Goal: Task Accomplishment & Management: Complete application form

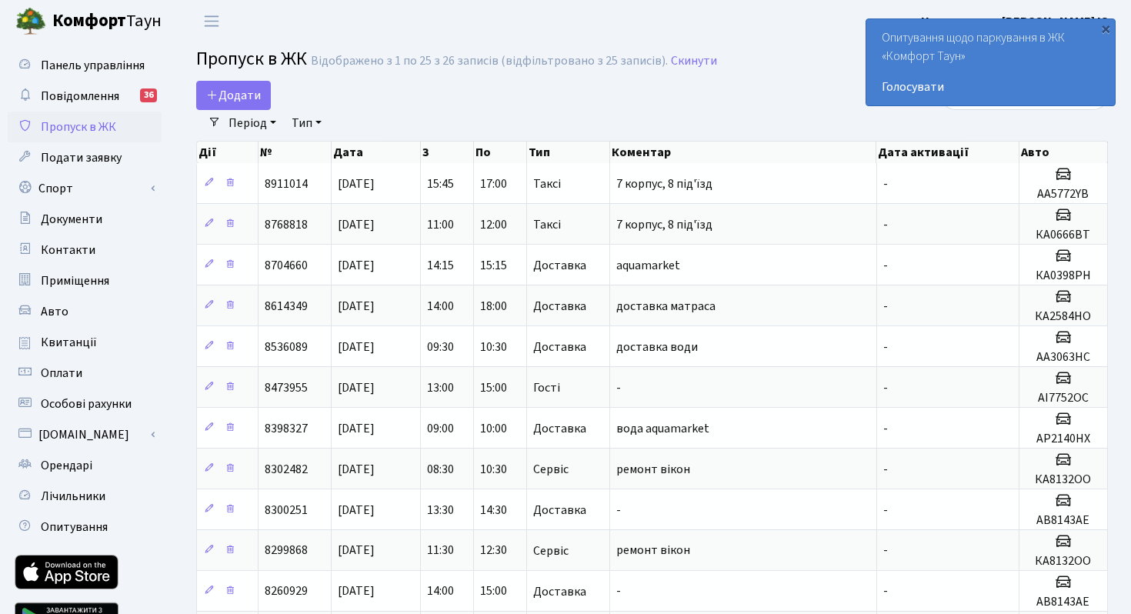
select select "25"
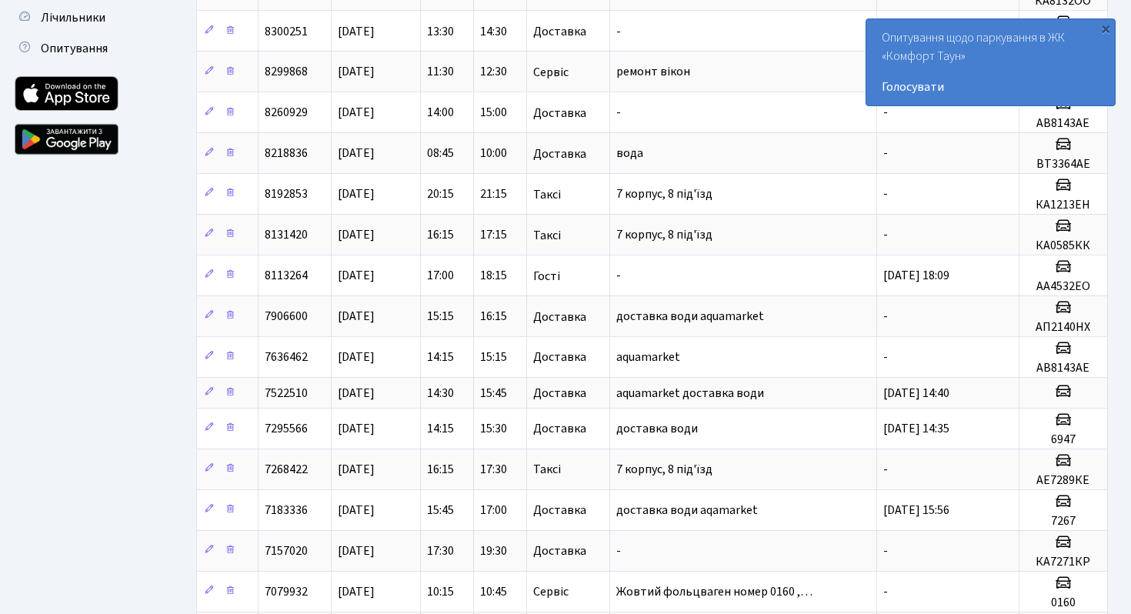
scroll to position [599, 0]
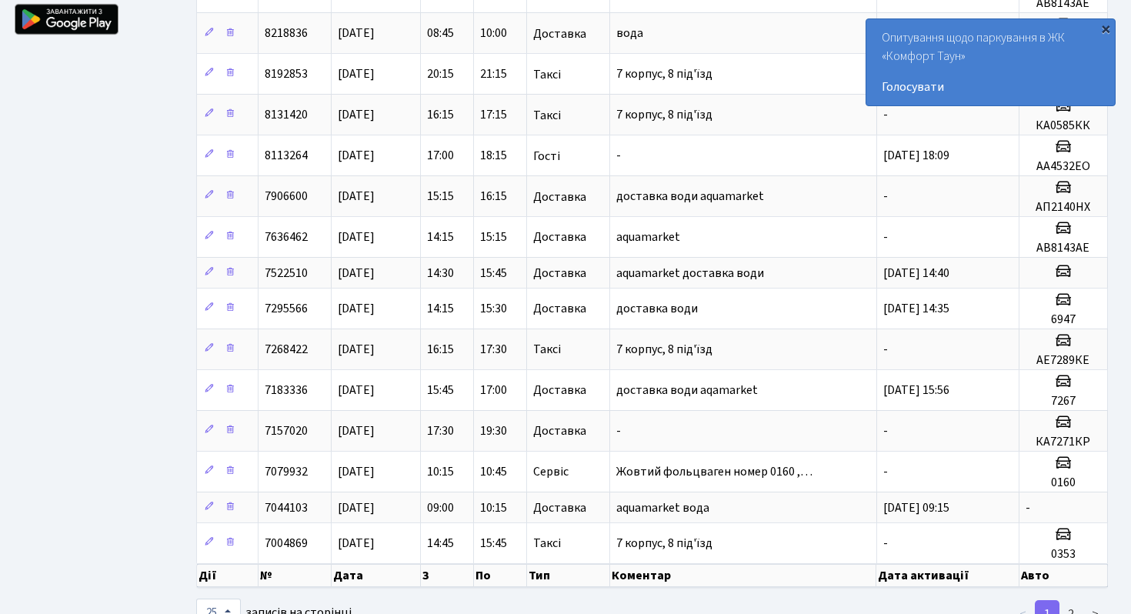
click at [1107, 27] on div "×" at bounding box center [1105, 28] width 15 height 15
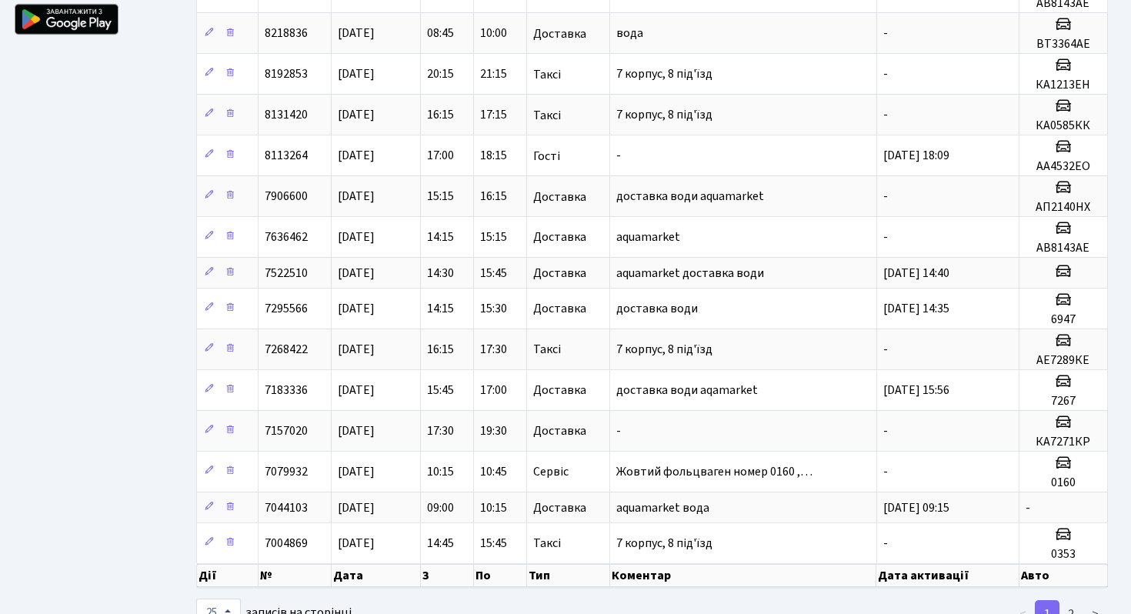
click at [1119, 109] on div "Додати Фільтри Період 04.09.2025 - 04.09.2025 Тип - Доставка Таксі Гості Сервіс…" at bounding box center [652, 55] width 958 height 1147
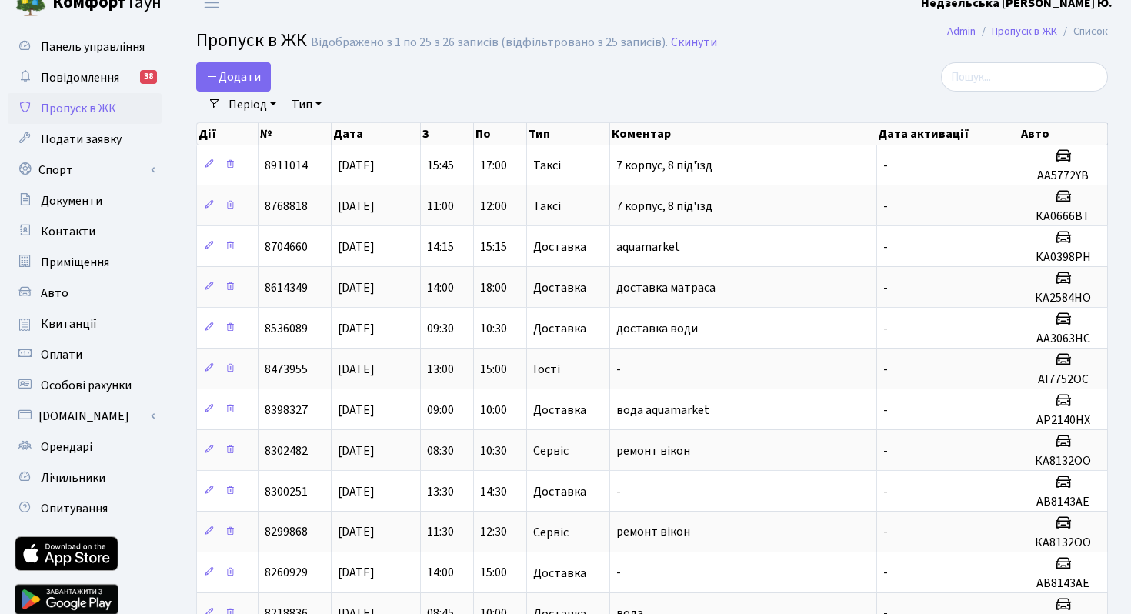
scroll to position [0, 0]
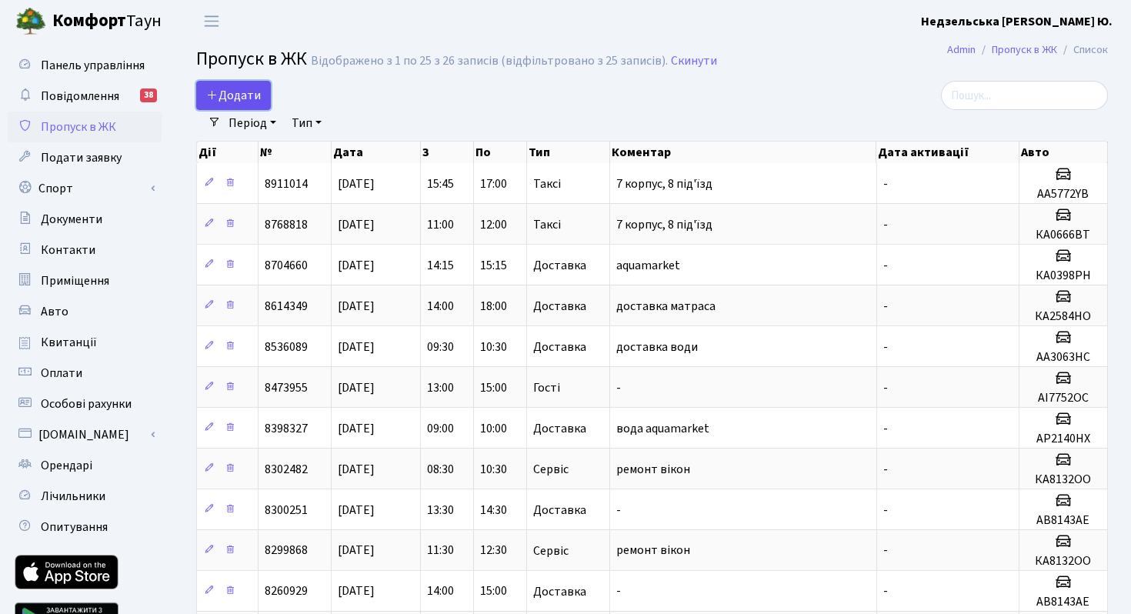
click at [241, 92] on span "Додати" at bounding box center [233, 95] width 55 height 17
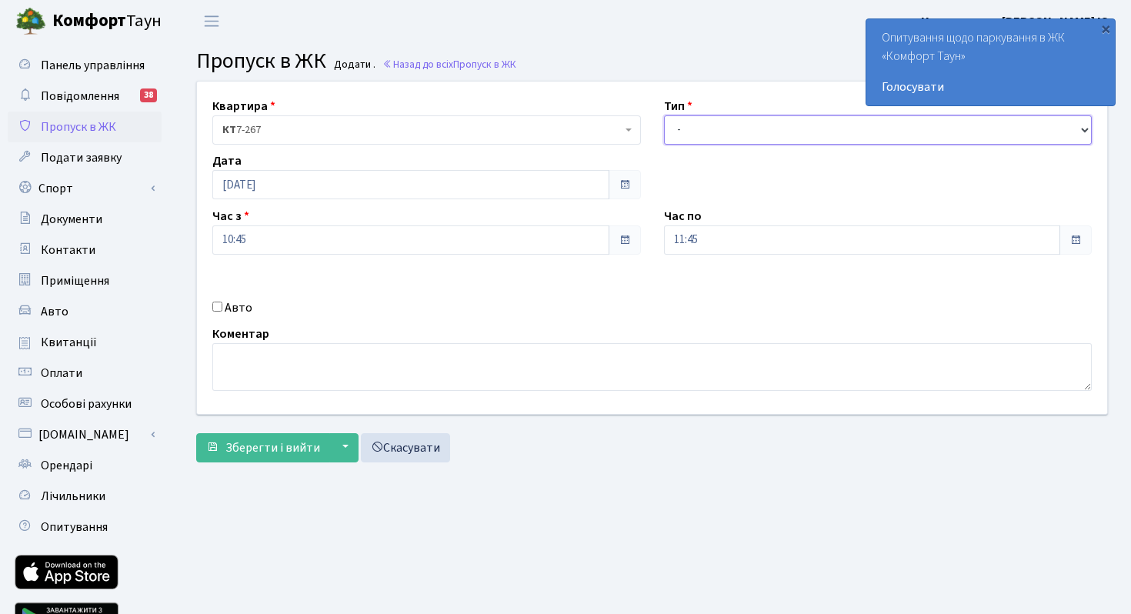
click at [808, 139] on select "- Доставка Таксі Гості Сервіс" at bounding box center [878, 129] width 429 height 29
select select "2"
click at [219, 308] on input "Авто" at bounding box center [217, 307] width 10 height 10
checkbox input "true"
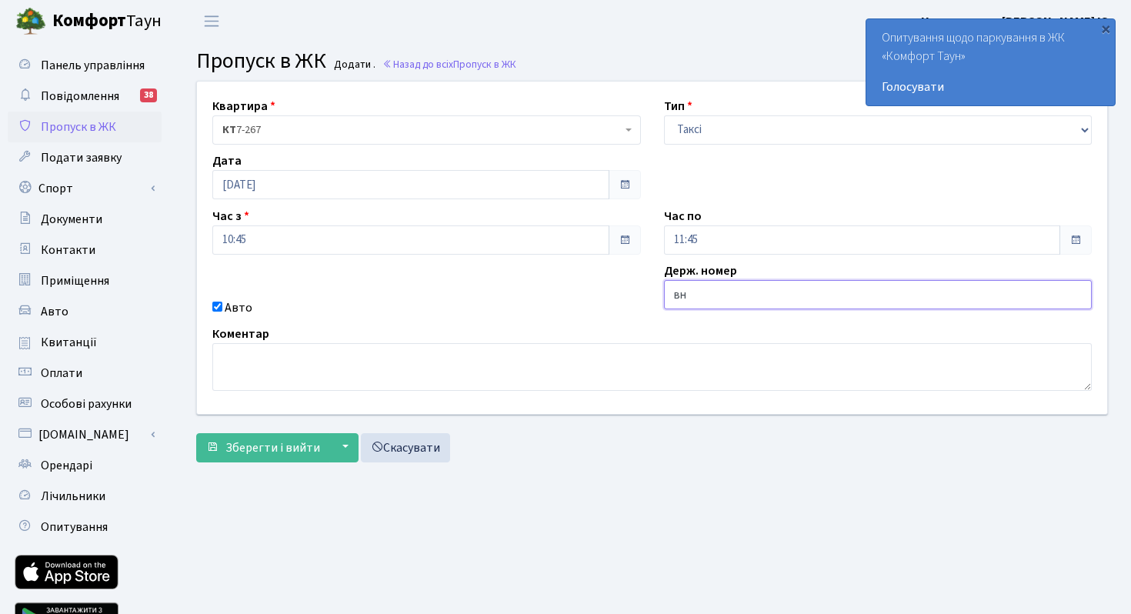
type input "в"
click at [698, 264] on label "Держ. номер" at bounding box center [700, 271] width 73 height 18
click at [685, 292] on input "text" at bounding box center [878, 294] width 429 height 29
type input "ВН8234ТТ"
click at [252, 455] on span "Зберегти і вийти" at bounding box center [272, 447] width 95 height 17
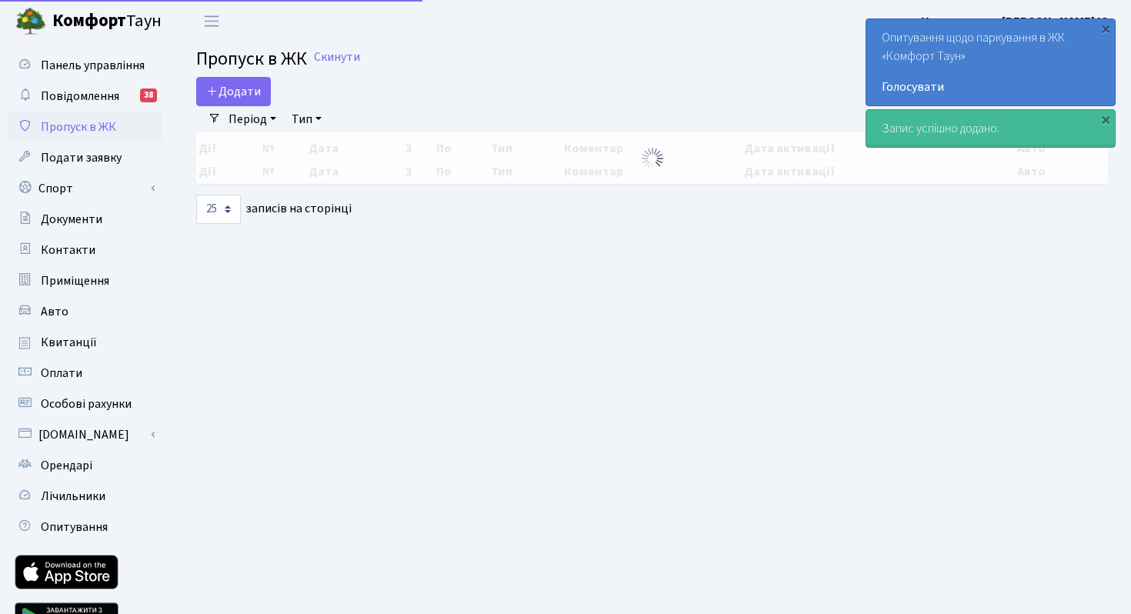
select select "25"
